Goal: Task Accomplishment & Management: Complete application form

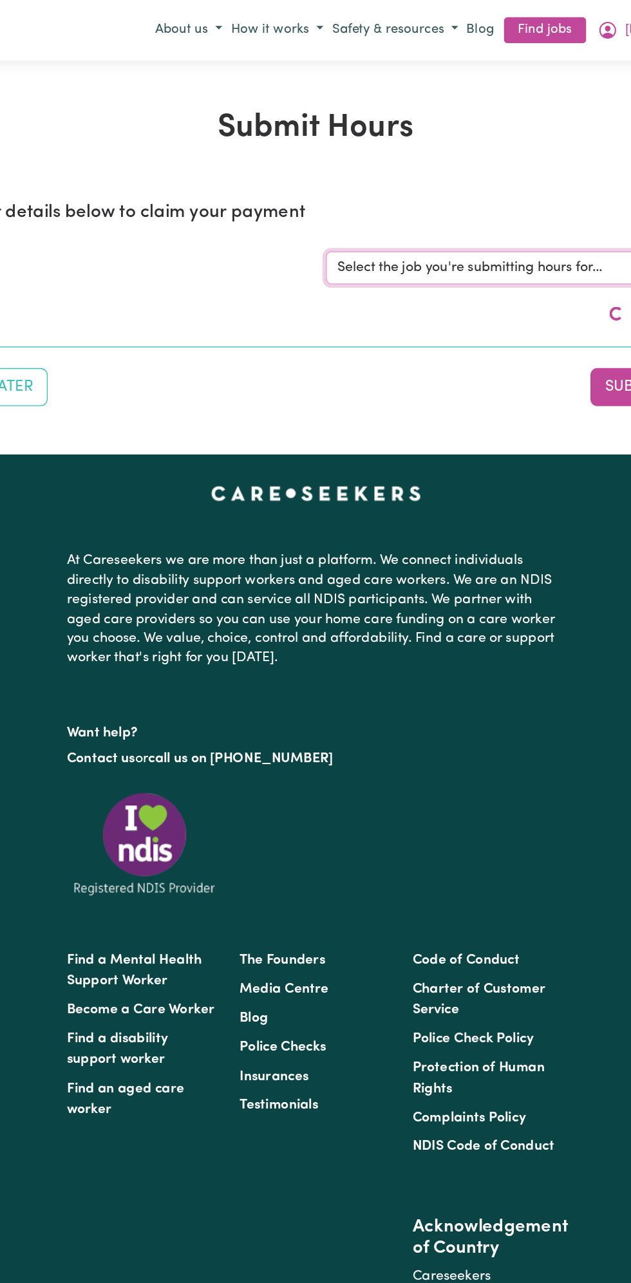
click at [413, 197] on select "Select the job you're submitting hours for..." at bounding box center [473, 199] width 300 height 24
click at [407, 172] on div "Job title Select the job you're submitting hours for..." at bounding box center [316, 199] width 616 height 55
click at [386, 199] on select "Select the job you're submitting hours for..." at bounding box center [473, 199] width 300 height 24
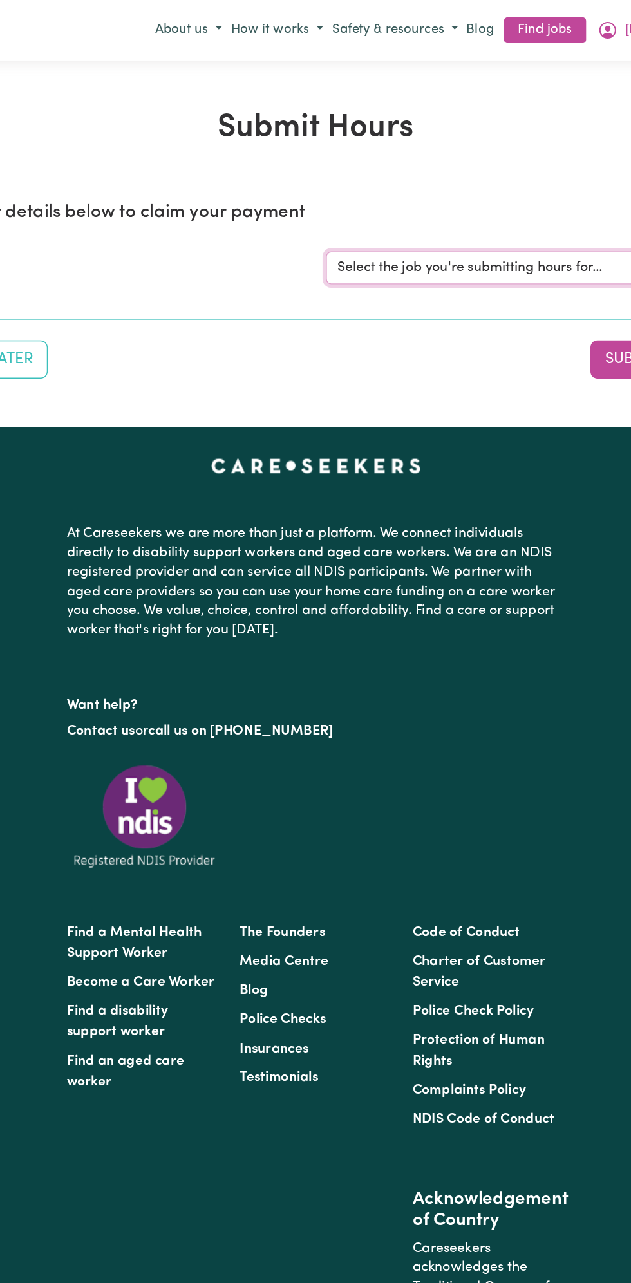
select select "13810"
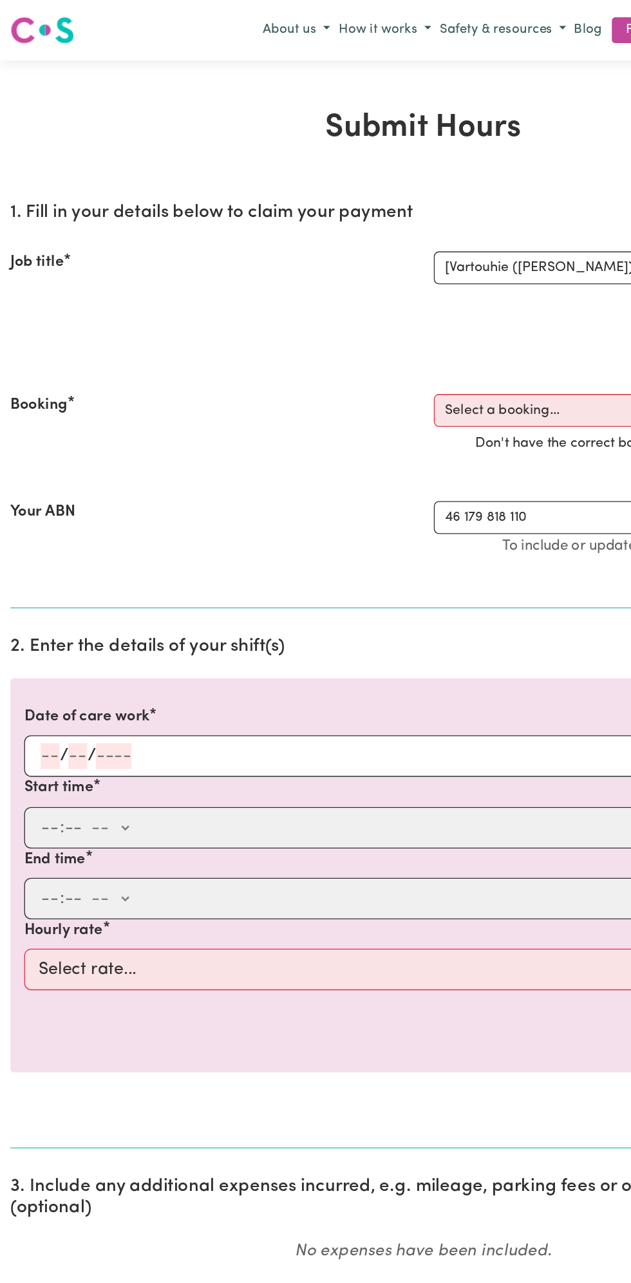
click at [57, 560] on input "number" at bounding box center [58, 563] width 14 height 19
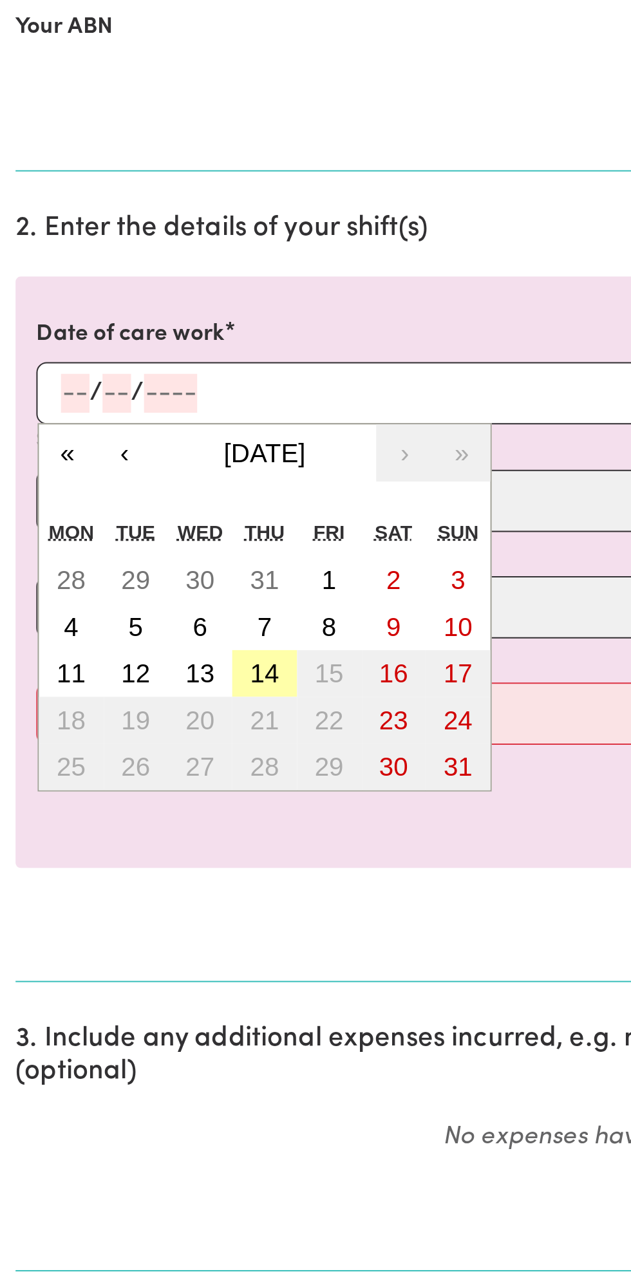
click at [135, 696] on abbr "14" at bounding box center [131, 703] width 14 height 14
type input "[DATE]"
type input "14"
type input "8"
type input "2025"
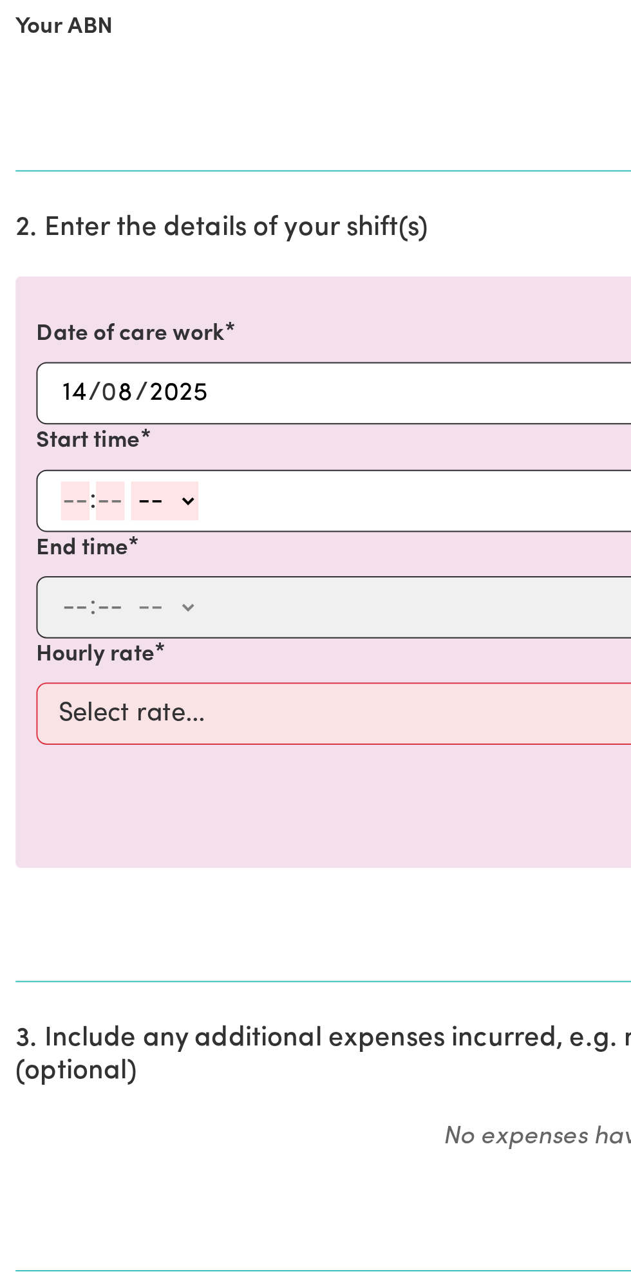
click at [32, 616] on input "number" at bounding box center [37, 616] width 14 height 19
type input "8"
type input "0"
click at [93, 612] on select "-- am pm" at bounding box center [79, 616] width 33 height 19
select select "am"
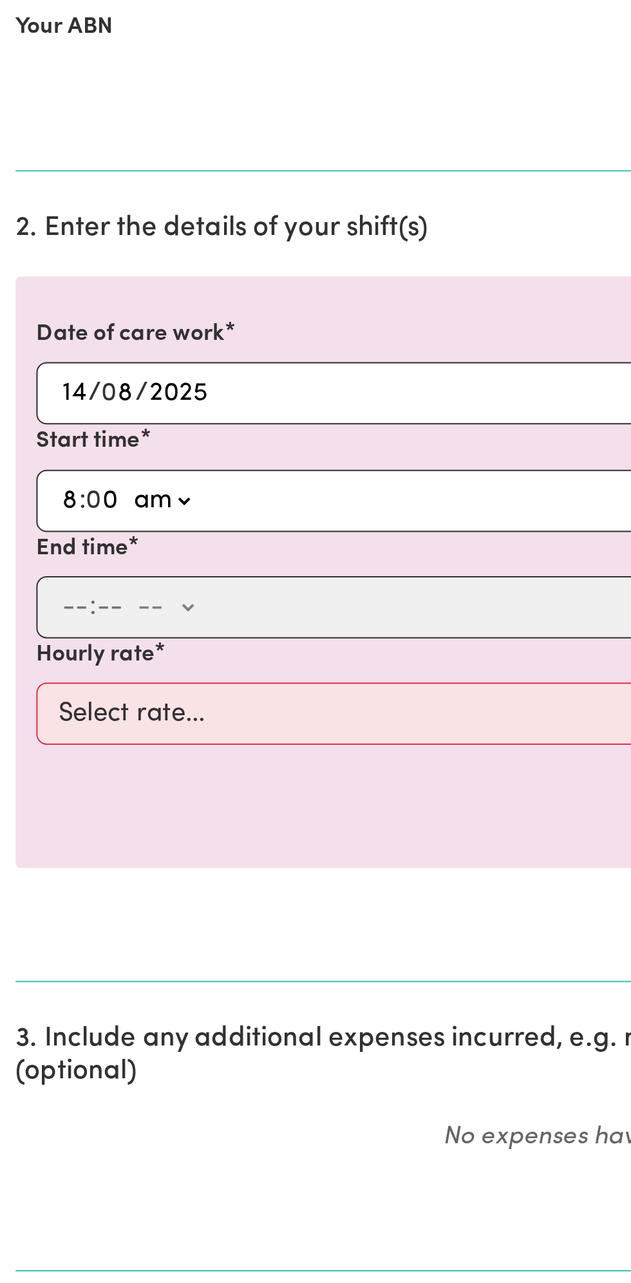
type input "08:00"
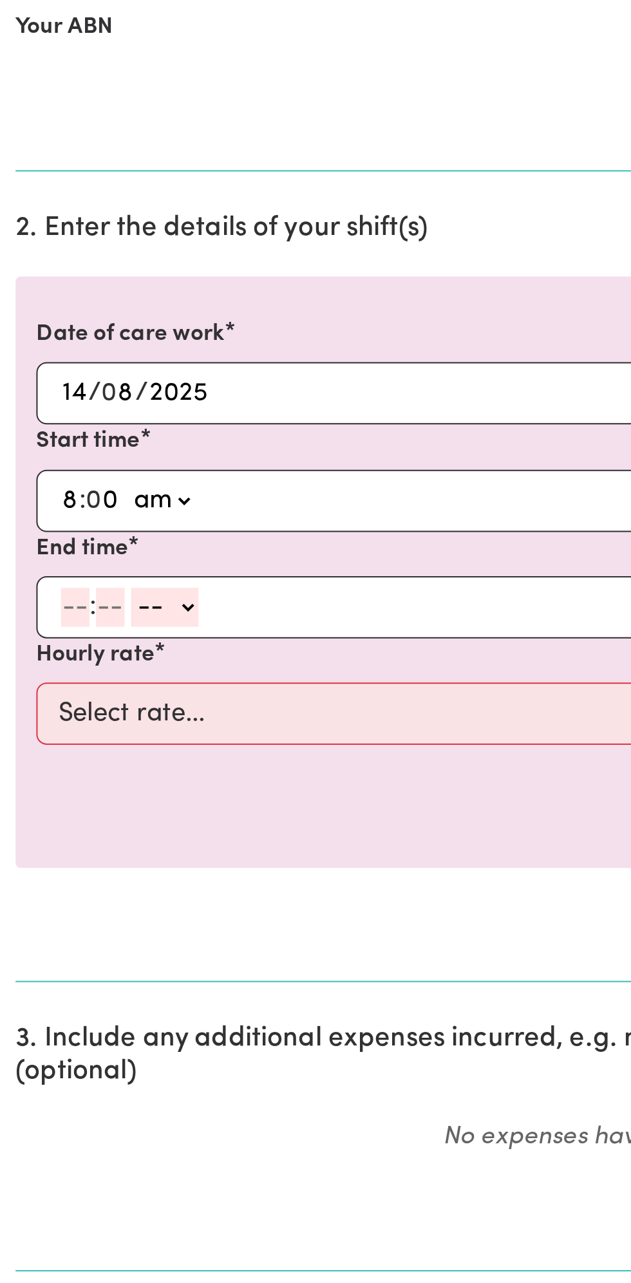
click at [32, 666] on input "number" at bounding box center [37, 669] width 14 height 19
type input "9"
type input "0"
click at [90, 667] on select "-- am pm" at bounding box center [79, 669] width 33 height 19
select select "am"
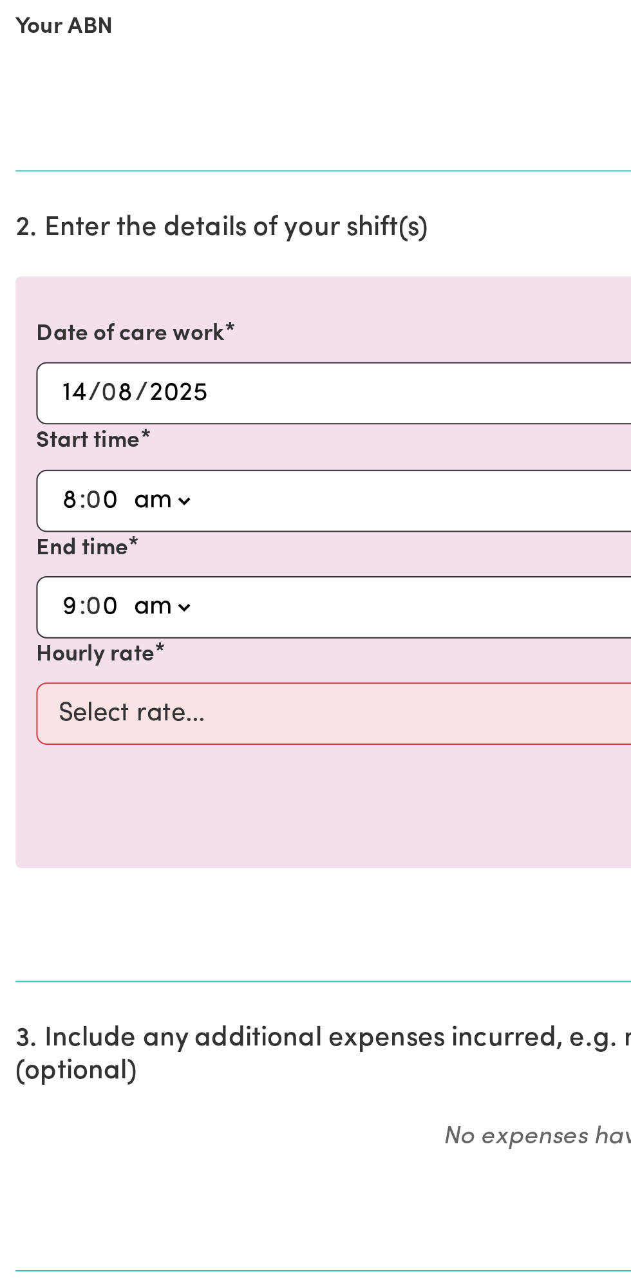
type input "09:00"
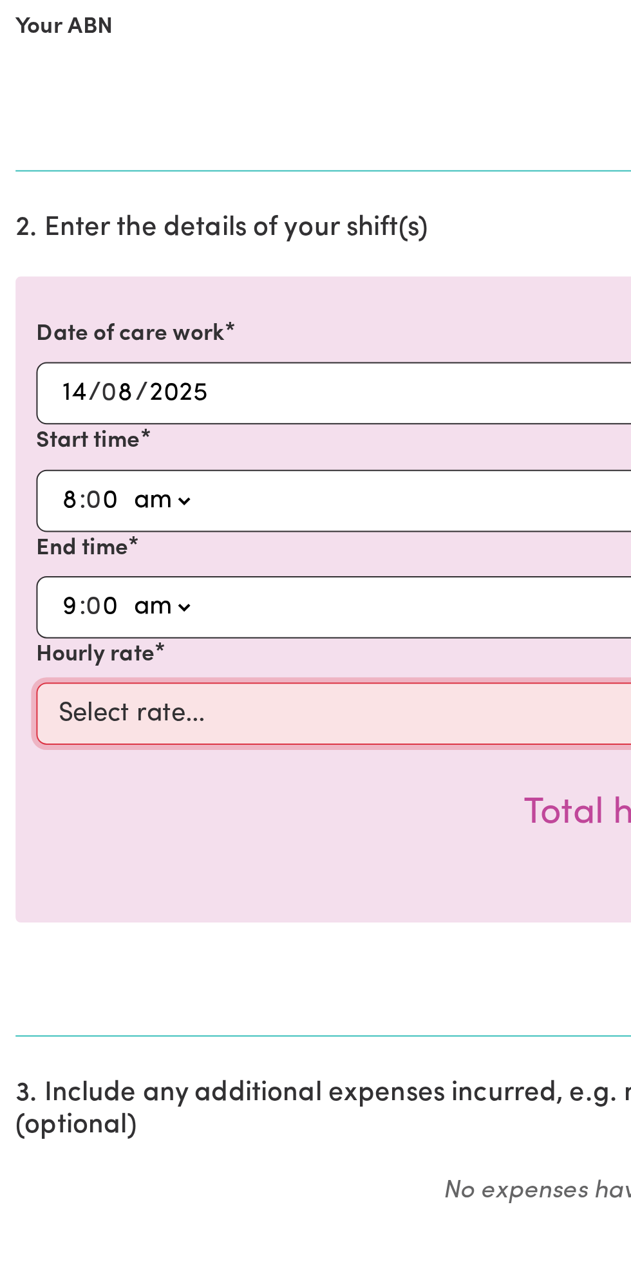
click at [153, 715] on select "Select rate... $49.00 (Weekday) $60.00 ([DATE])" at bounding box center [315, 722] width 595 height 31
select select "49-Weekday"
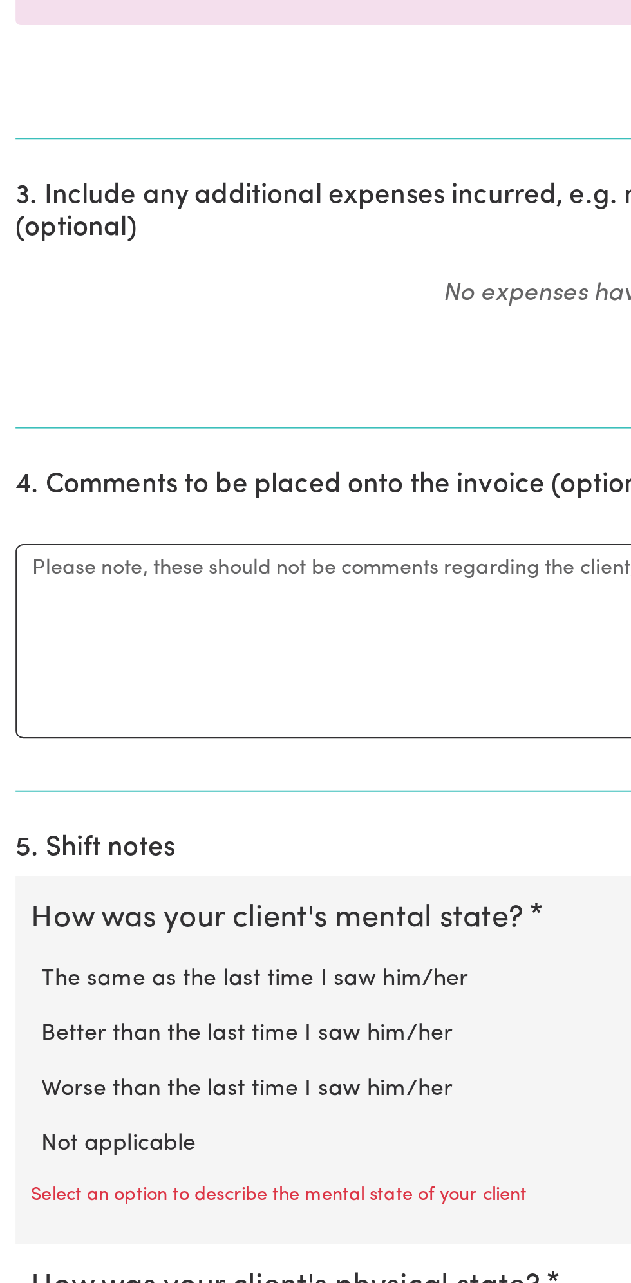
scroll to position [171, 0]
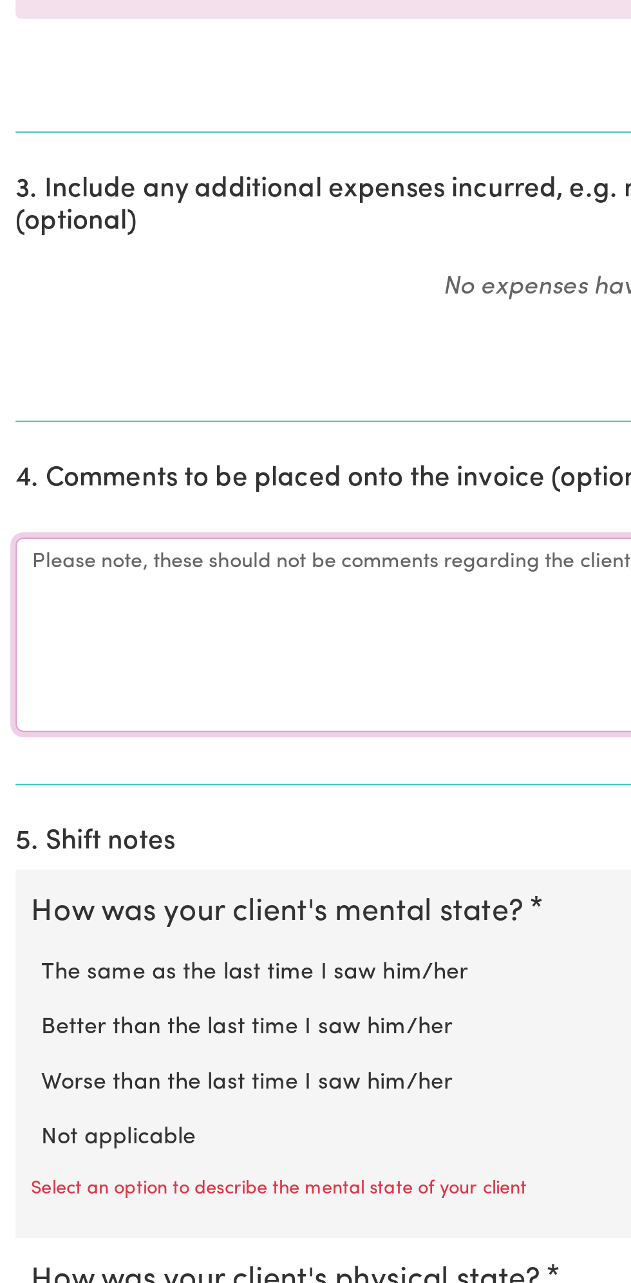
click at [67, 962] on textarea "Comments" at bounding box center [316, 961] width 616 height 97
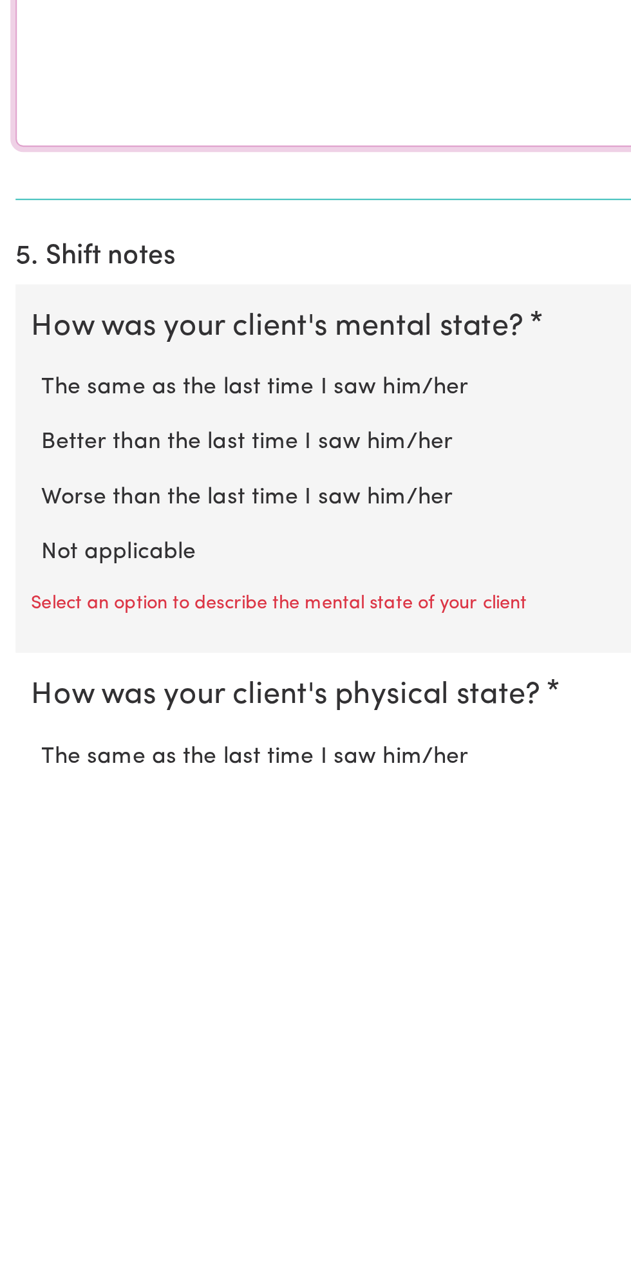
scroll to position [209, 0]
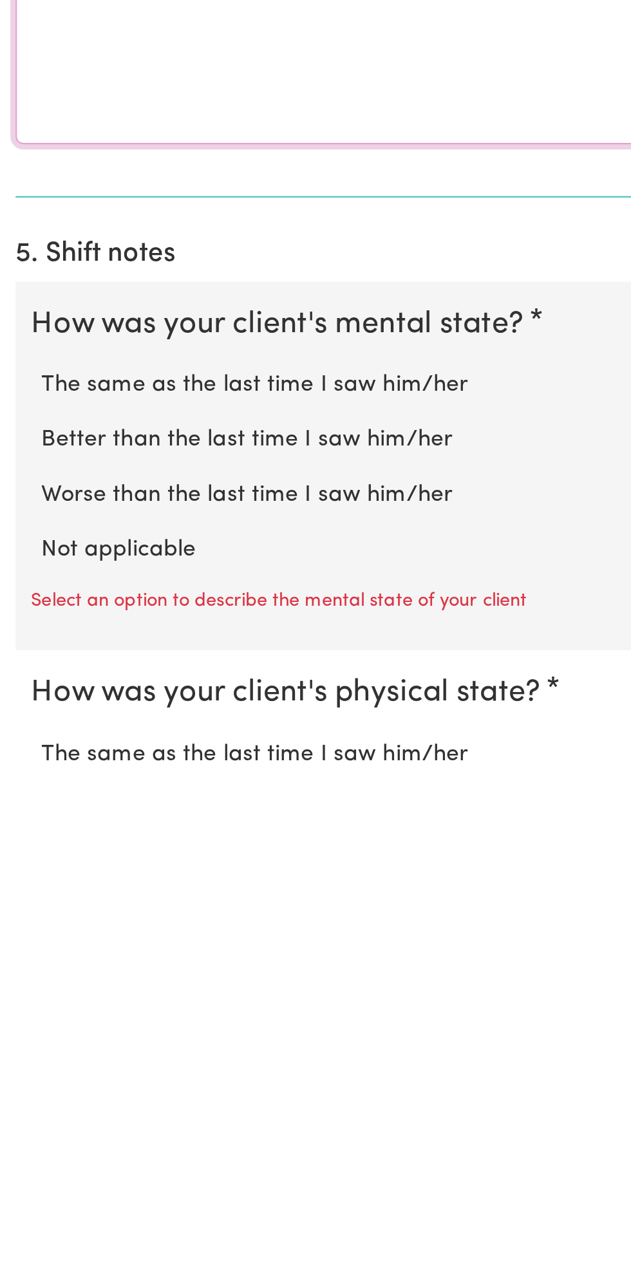
type textarea "All good"
click at [71, 1164] on label "Not applicable" at bounding box center [316, 1172] width 590 height 17
click at [21, 1164] on input "Not applicable" at bounding box center [20, 1164] width 1 height 1
radio input "true"
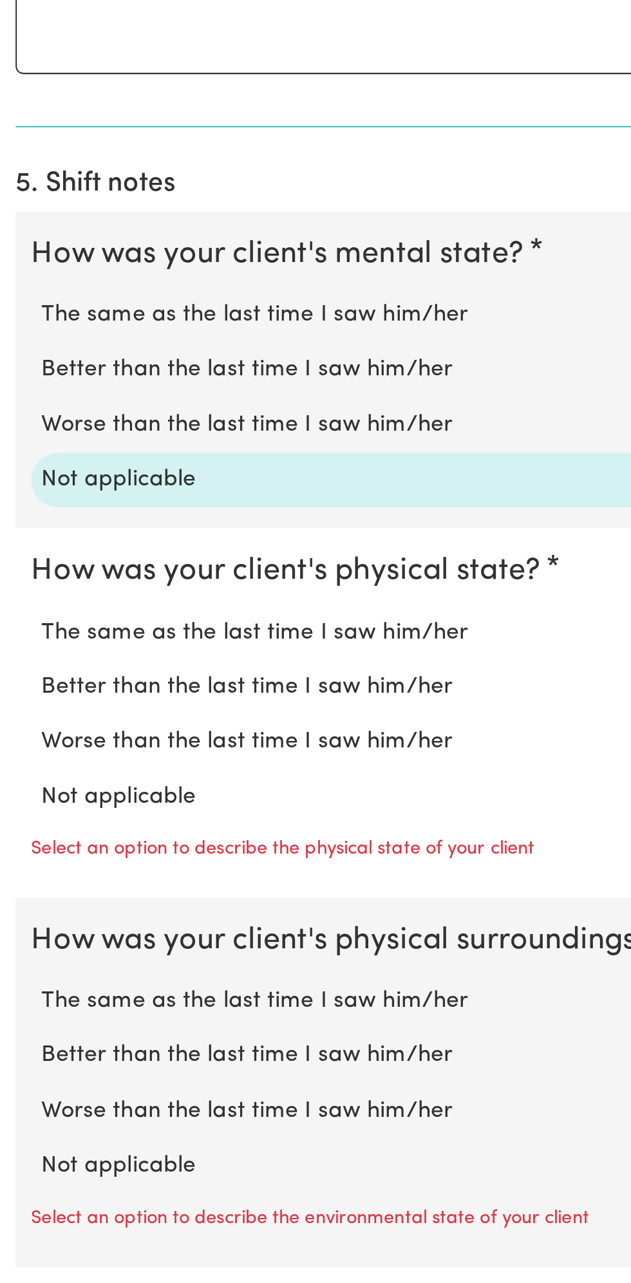
scroll to position [501, 0]
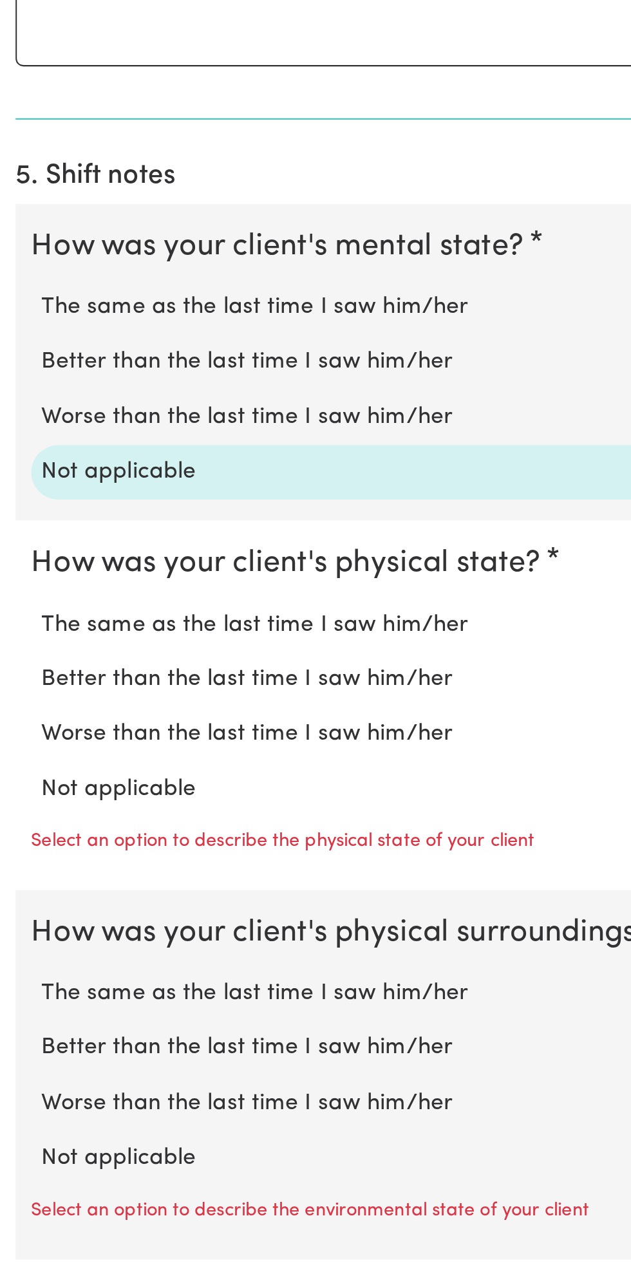
click at [86, 1030] on label "Not applicable" at bounding box center [316, 1038] width 590 height 17
click at [21, 1030] on input "Not applicable" at bounding box center [20, 1030] width 1 height 1
radio input "true"
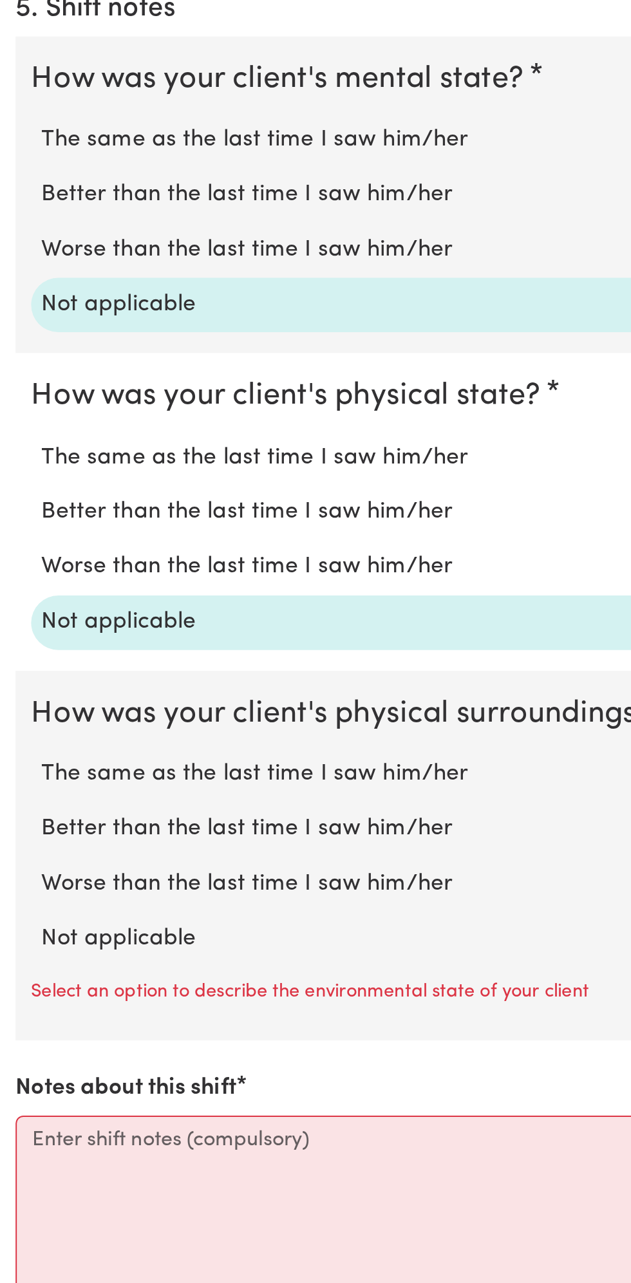
scroll to position [587, 0]
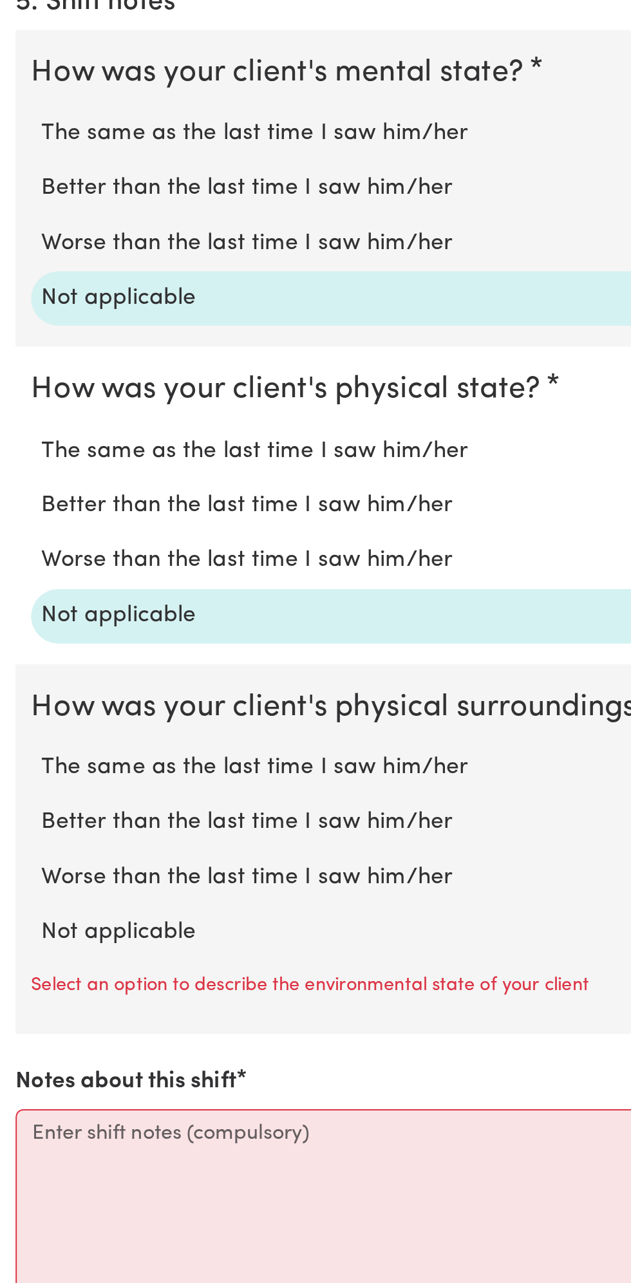
click at [94, 1101] on label "Not applicable" at bounding box center [316, 1109] width 590 height 17
click at [21, 1101] on input "Not applicable" at bounding box center [20, 1101] width 1 height 1
radio input "true"
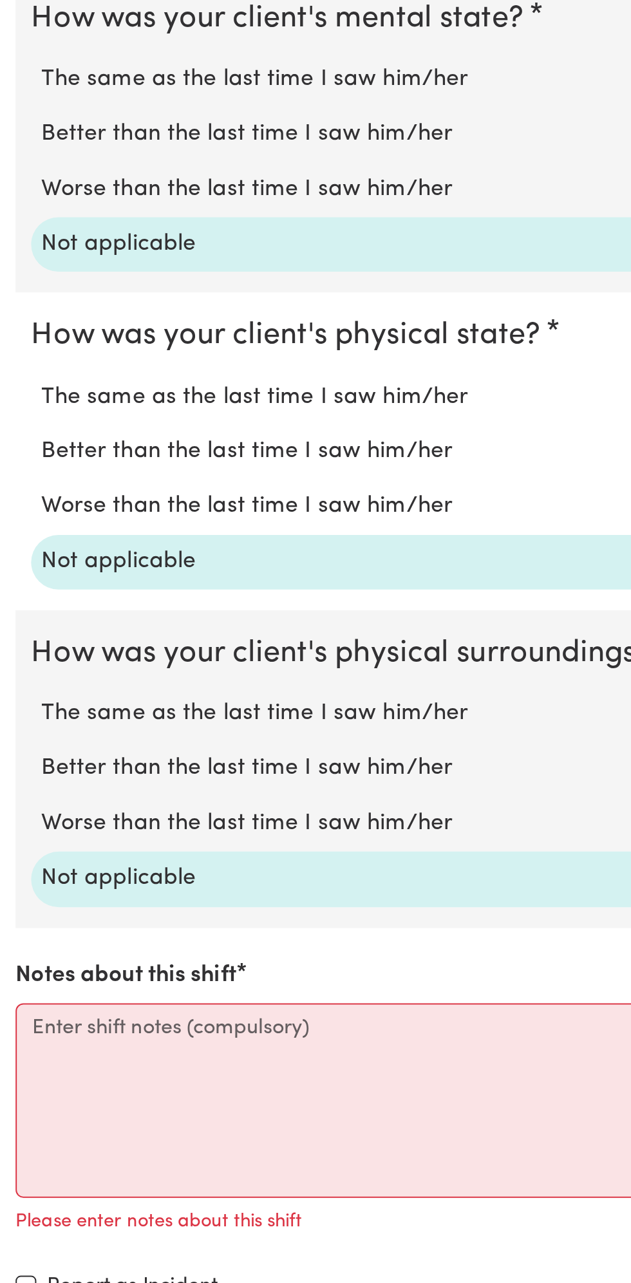
scroll to position [691, 0]
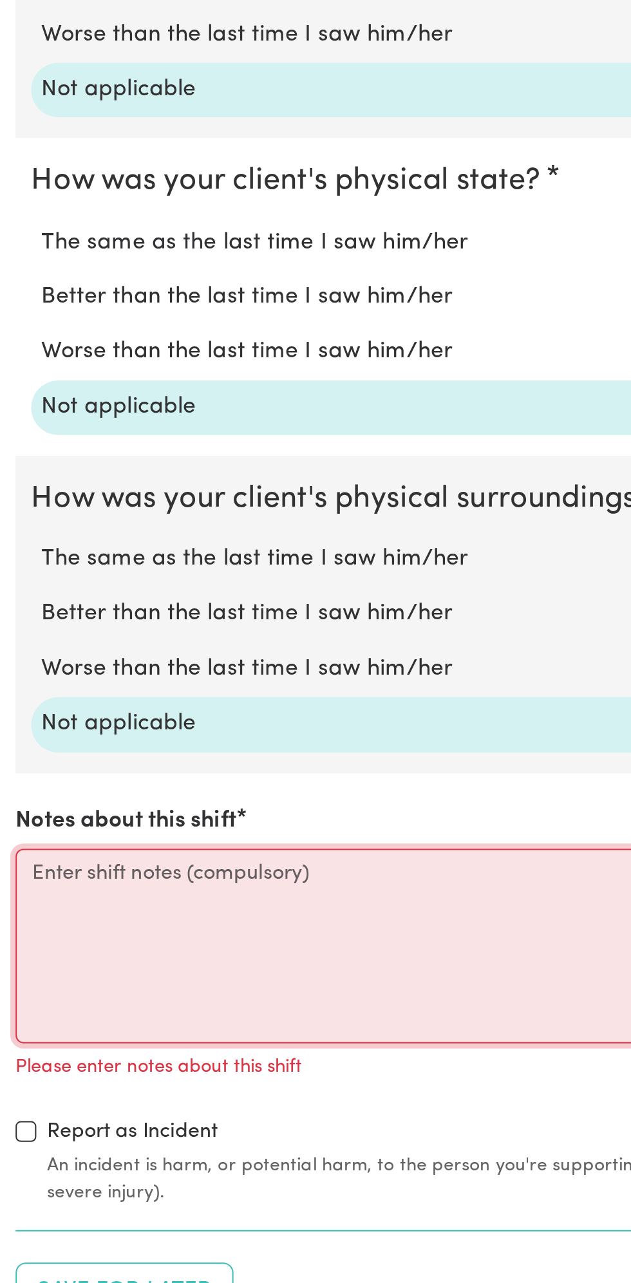
click at [69, 1104] on textarea "Notes about this shift" at bounding box center [316, 1116] width 616 height 97
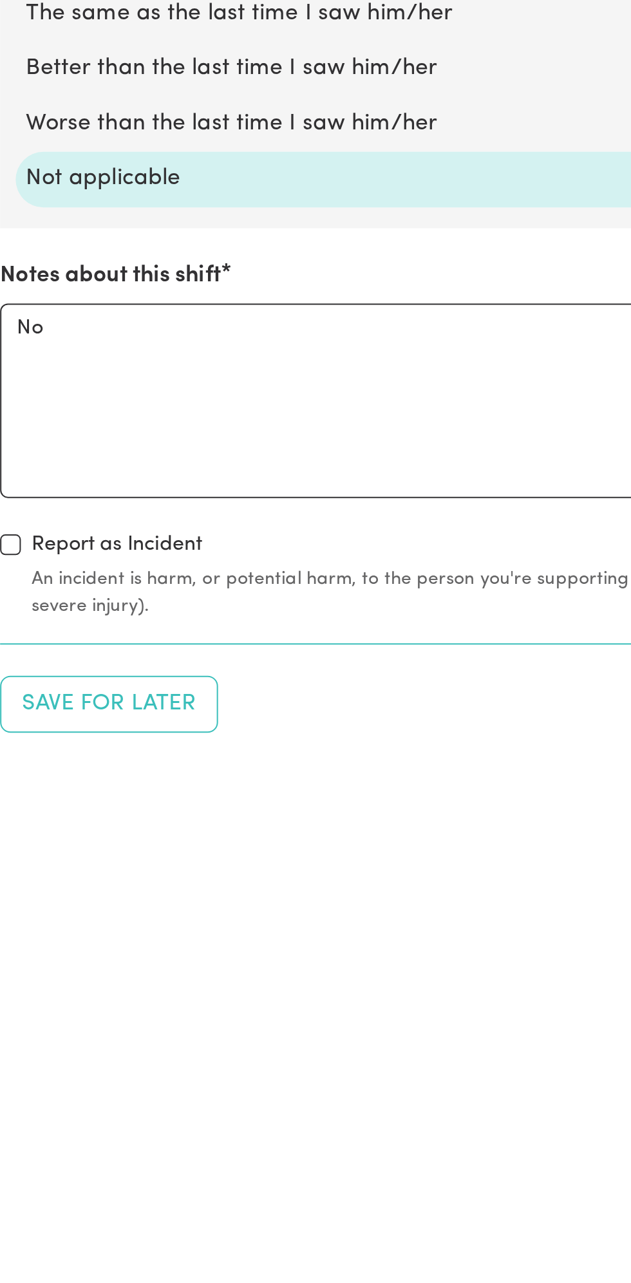
scroll to position [709, 0]
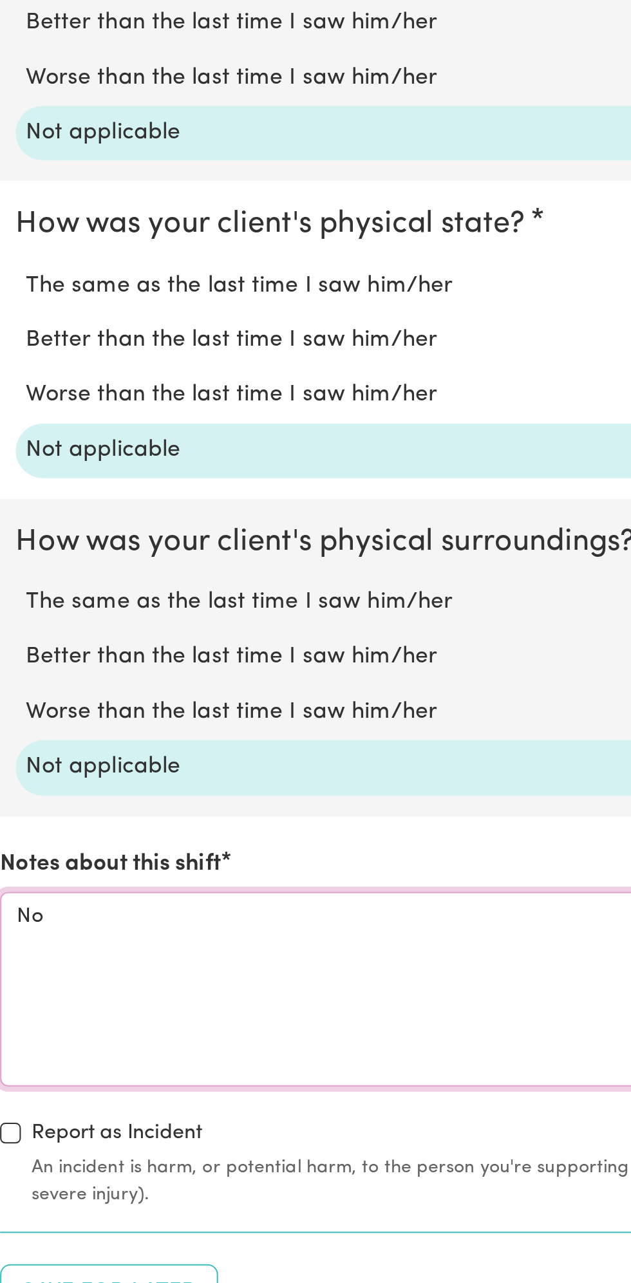
click at [101, 1061] on textarea "No" at bounding box center [316, 1098] width 616 height 97
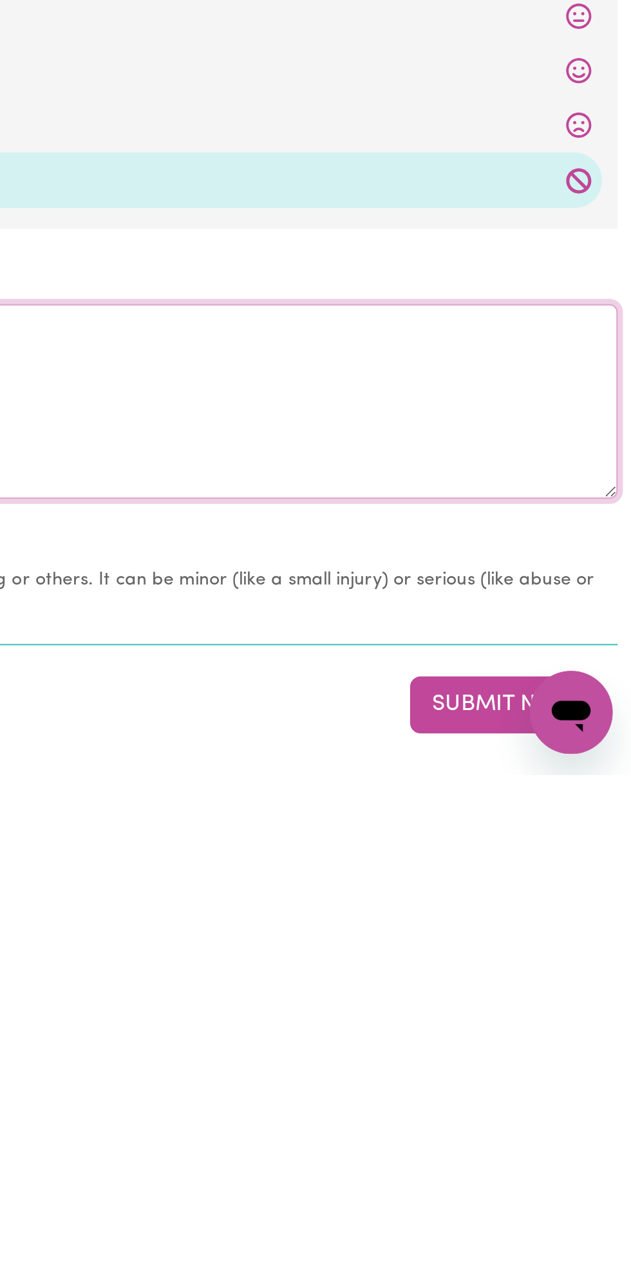
type textarea "No change all good"
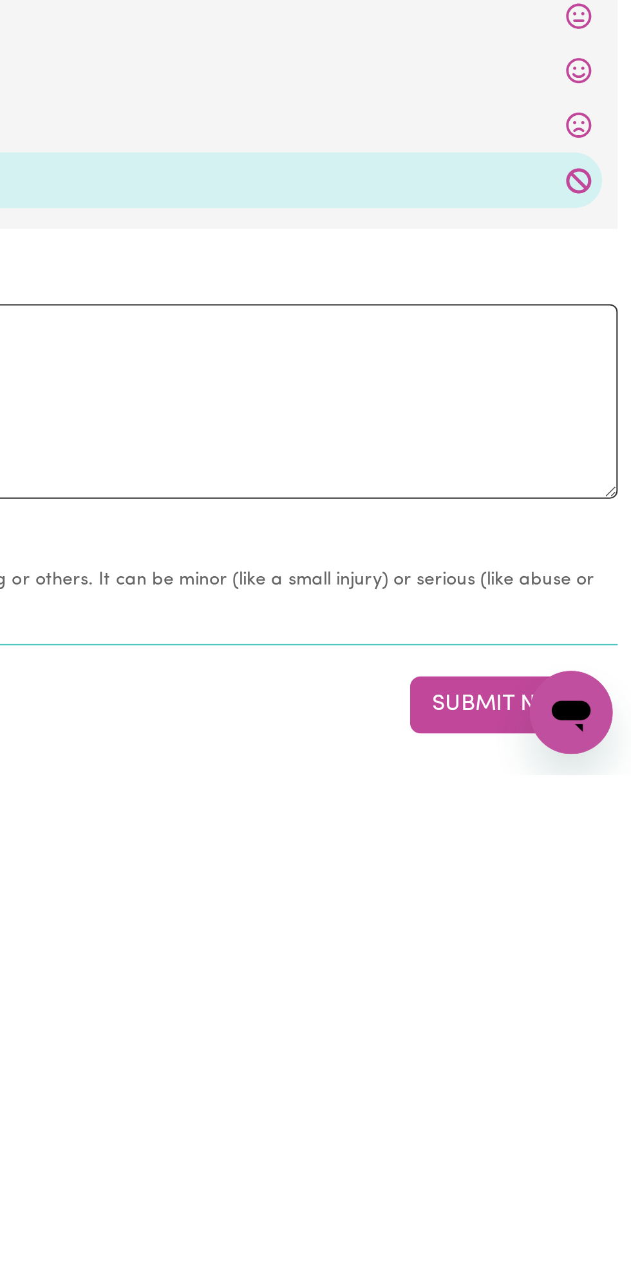
click at [558, 1244] on button "Submit Now" at bounding box center [566, 1249] width 93 height 28
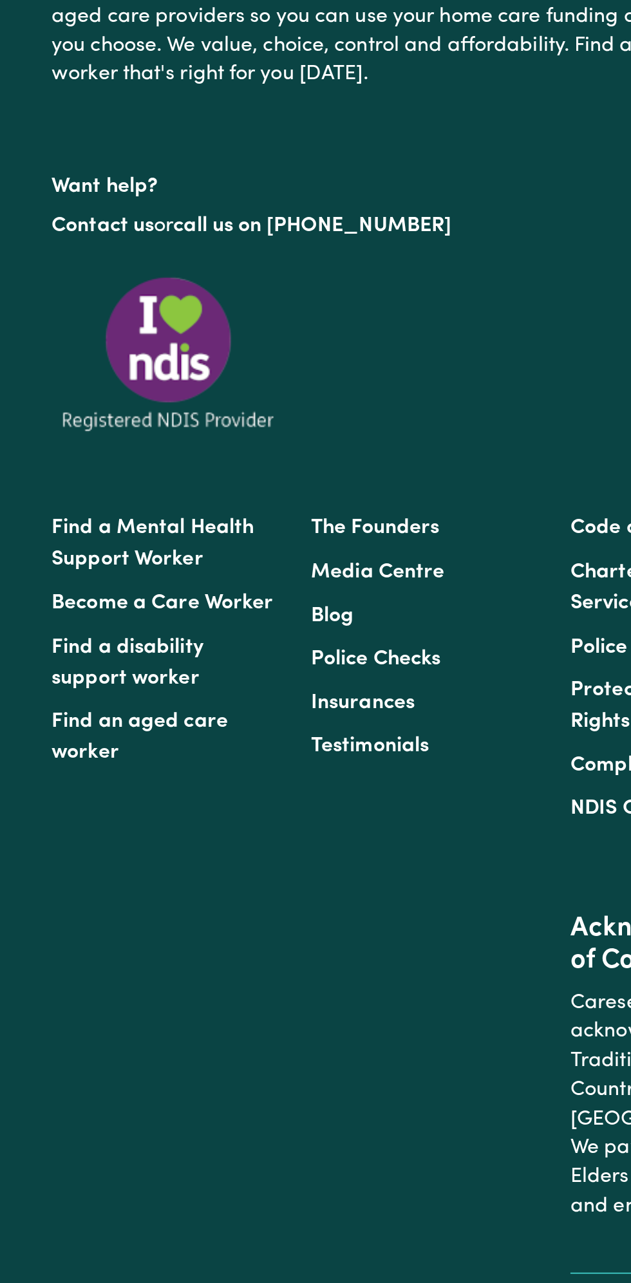
scroll to position [0, 0]
